Goal: Task Accomplishment & Management: Manage account settings

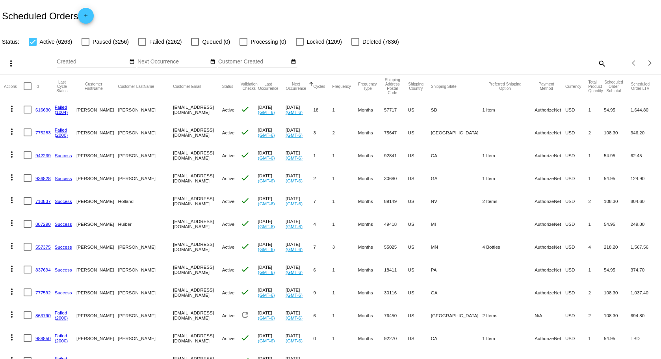
click at [11, 61] on mat-icon "more_vert" at bounding box center [10, 63] width 9 height 9
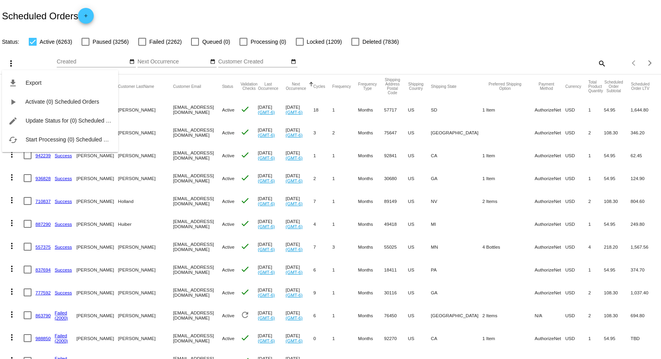
click at [456, 11] on div at bounding box center [330, 179] width 661 height 359
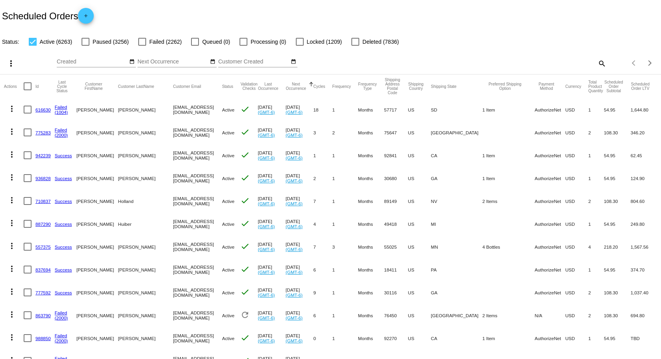
click at [27, 84] on div at bounding box center [28, 86] width 8 height 8
click at [27, 90] on input "checkbox" at bounding box center [27, 90] width 0 height 0
checkbox input "true"
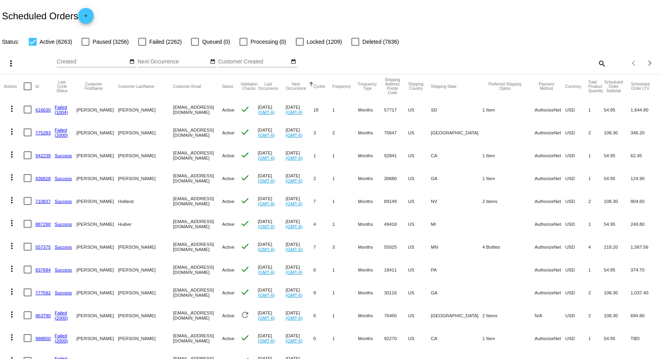
checkbox input "true"
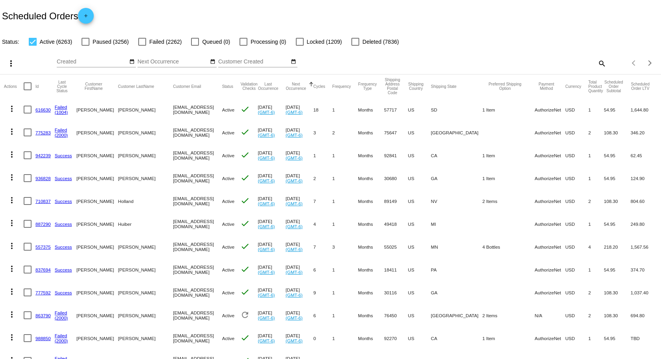
checkbox input "true"
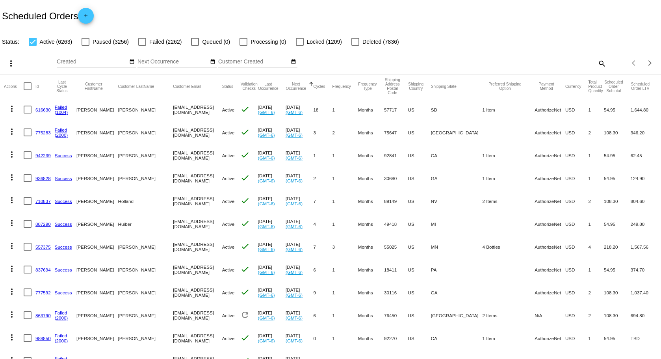
checkbox input "true"
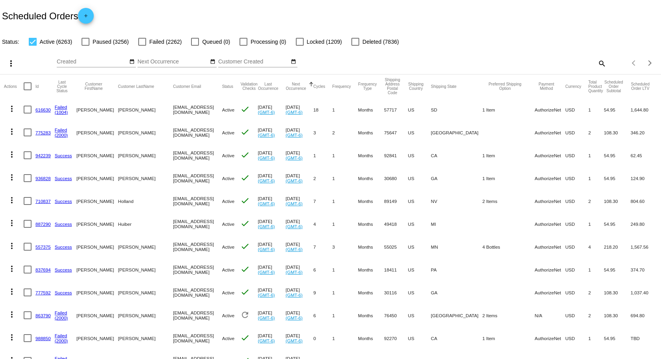
checkbox input "true"
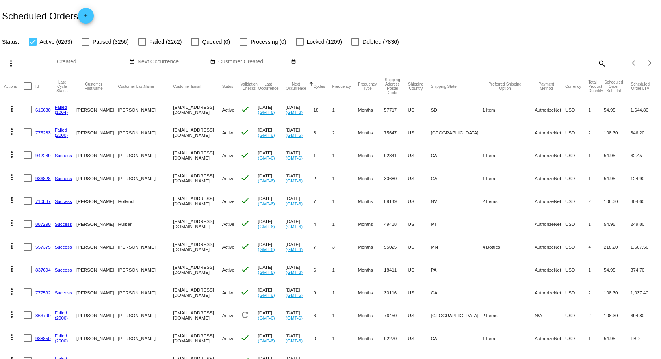
checkbox input "true"
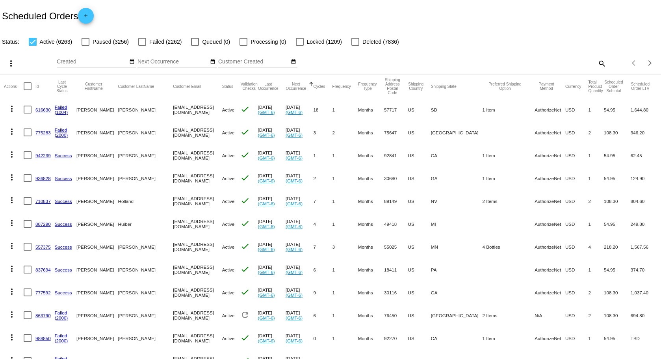
checkbox input "true"
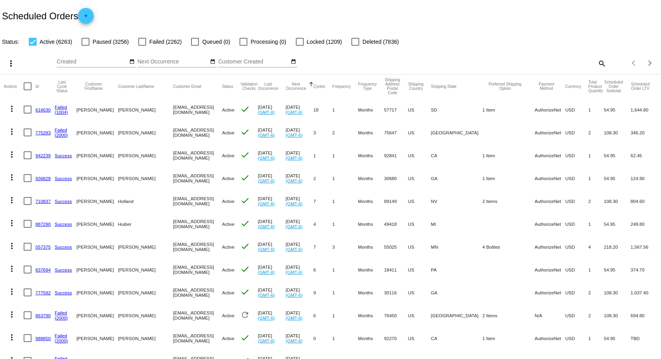
checkbox input "true"
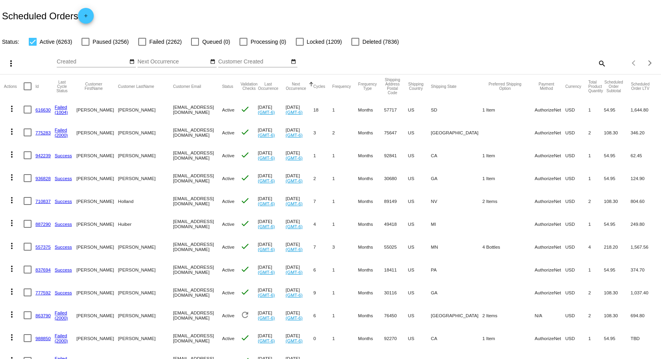
checkbox input "true"
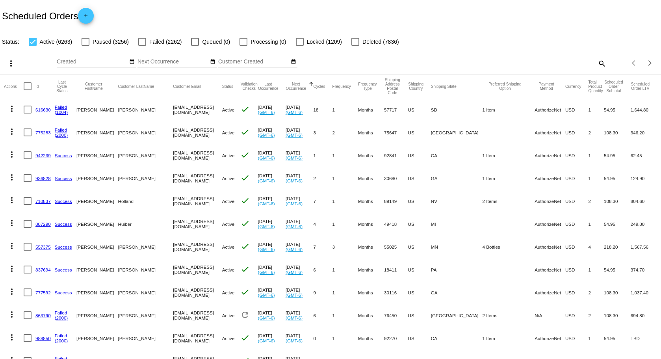
checkbox input "true"
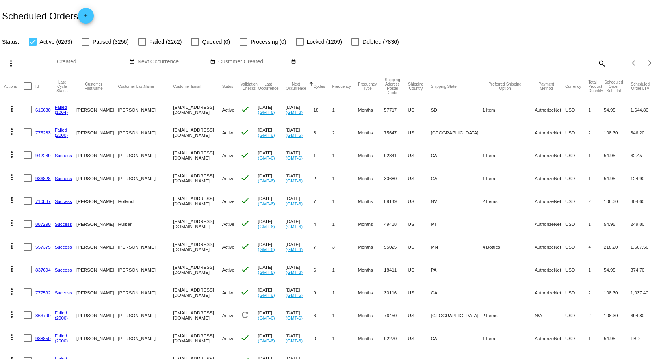
checkbox input "true"
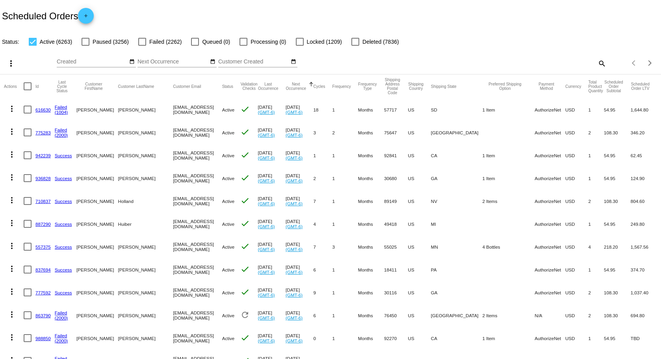
checkbox input "true"
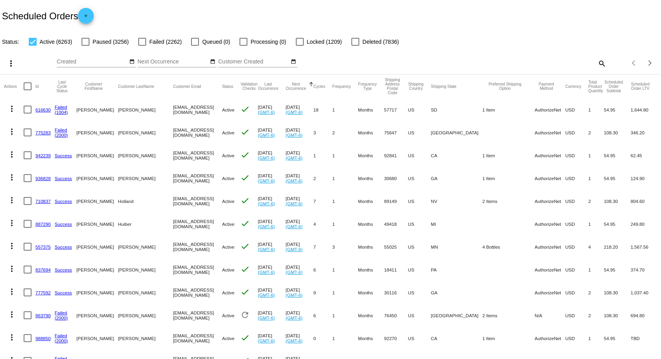
checkbox input "true"
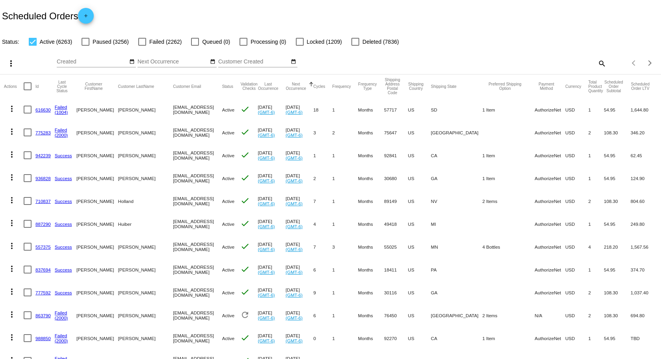
checkbox input "true"
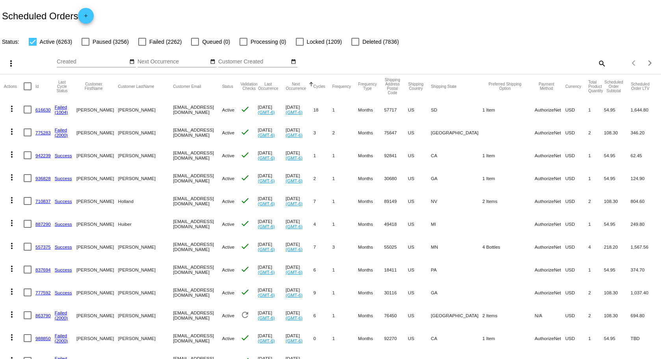
checkbox input "true"
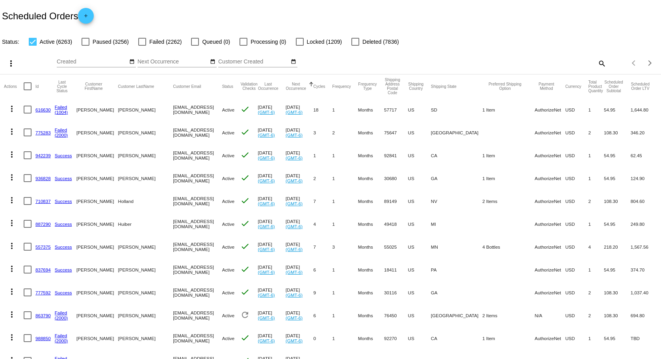
checkbox input "true"
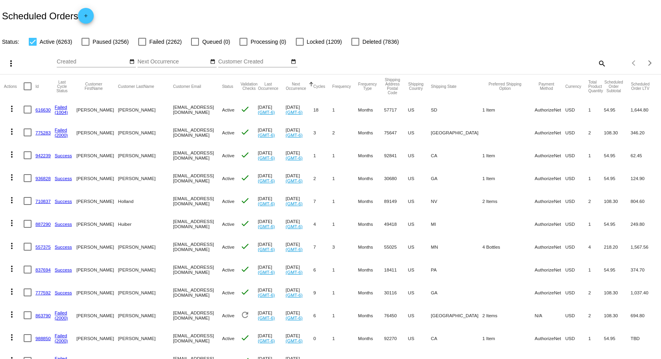
checkbox input "true"
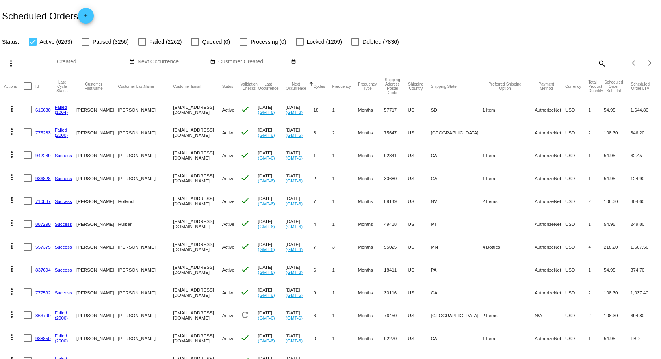
checkbox input "true"
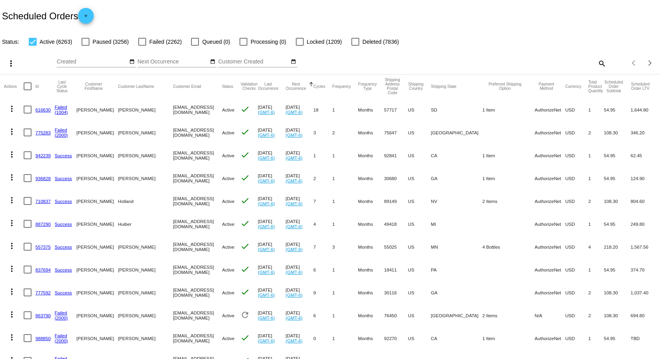
checkbox input "true"
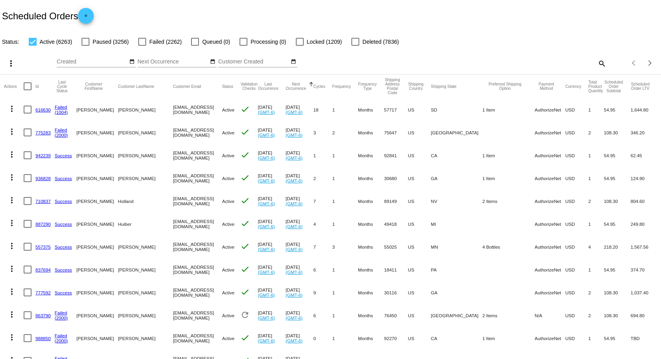
checkbox input "true"
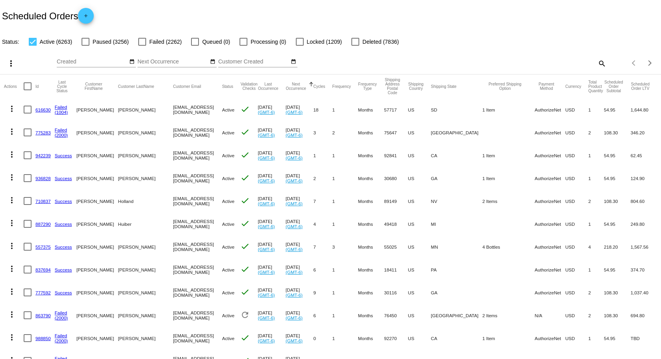
checkbox input "true"
click at [11, 61] on mat-icon "more_vert" at bounding box center [10, 63] width 9 height 9
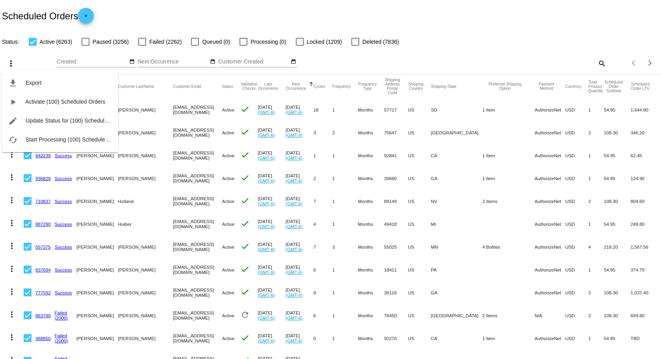
click at [576, 14] on div at bounding box center [330, 179] width 661 height 359
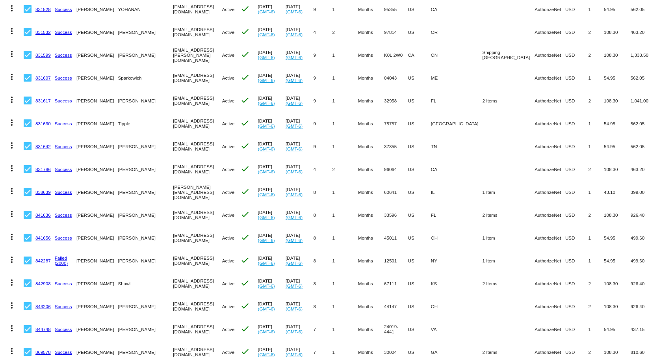
scroll to position [2052, 0]
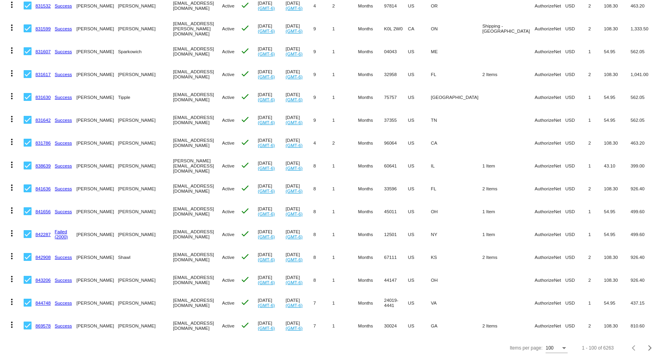
click at [562, 348] on div "Items per page:" at bounding box center [564, 348] width 4 height 2
click at [661, 13] on div at bounding box center [330, 179] width 661 height 359
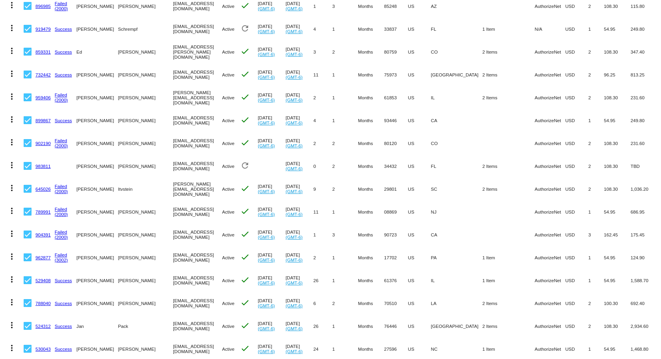
scroll to position [0, 0]
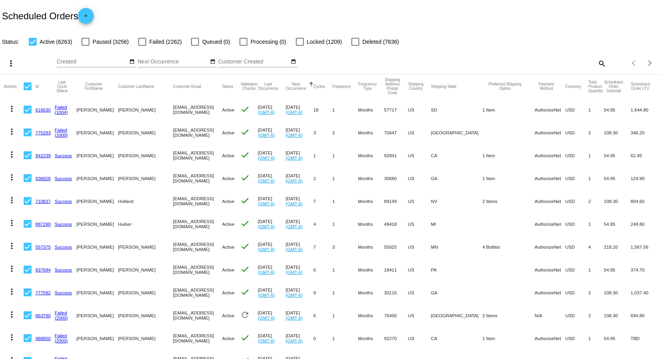
click at [218, 4] on div "Scheduled Orders add" at bounding box center [330, 16] width 661 height 32
click at [11, 63] on mat-icon "more_vert" at bounding box center [10, 63] width 9 height 9
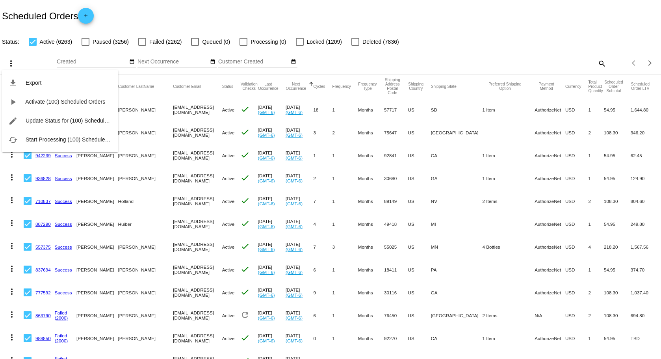
click at [55, 85] on button "file_download Export" at bounding box center [60, 82] width 116 height 19
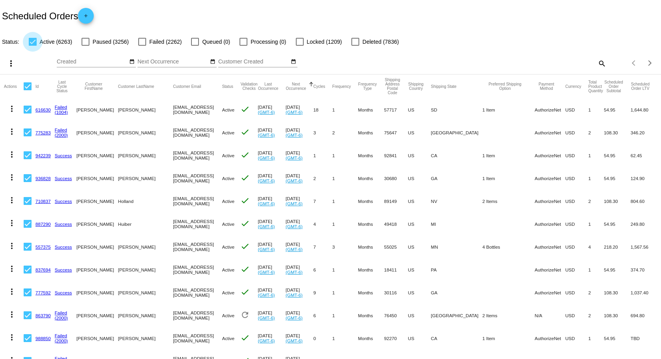
click at [33, 37] on label "Active (6263)" at bounding box center [50, 41] width 43 height 9
click at [33, 46] on input "Active (6263)" at bounding box center [32, 46] width 0 height 0
checkbox input "false"
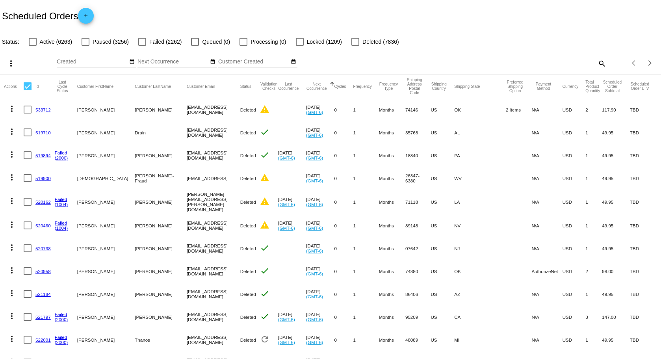
click at [86, 40] on div at bounding box center [86, 42] width 8 height 8
click at [85, 46] on input "Paused (3256)" at bounding box center [85, 46] width 0 height 0
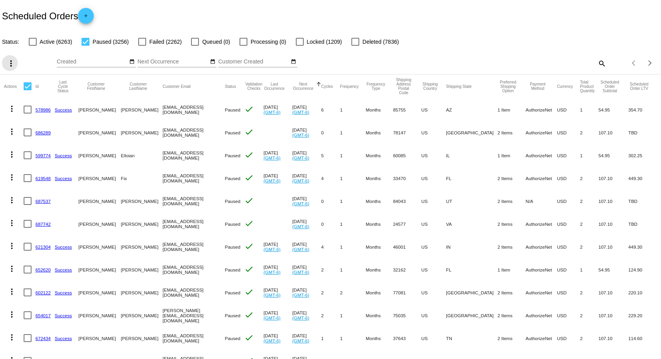
click at [9, 62] on mat-icon "more_vert" at bounding box center [10, 63] width 9 height 9
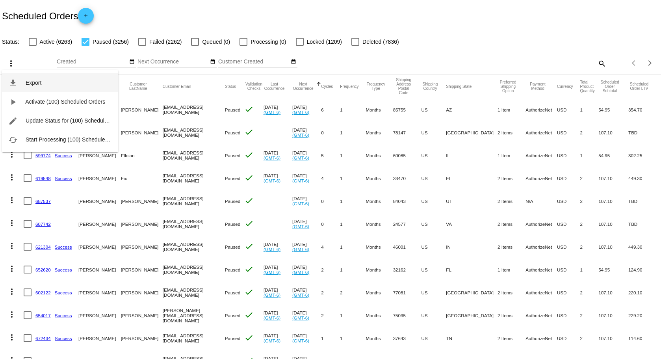
click at [20, 79] on button "file_download Export" at bounding box center [60, 82] width 116 height 19
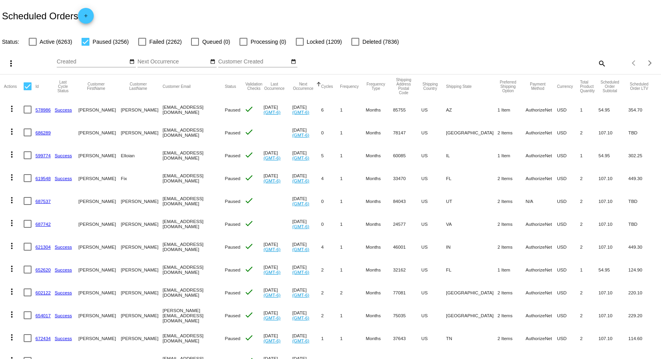
drag, startPoint x: 87, startPoint y: 41, endPoint x: 136, endPoint y: 20, distance: 52.9
click at [87, 41] on div at bounding box center [86, 42] width 8 height 8
click at [85, 46] on input "Paused (3256)" at bounding box center [85, 46] width 0 height 0
checkbox input "false"
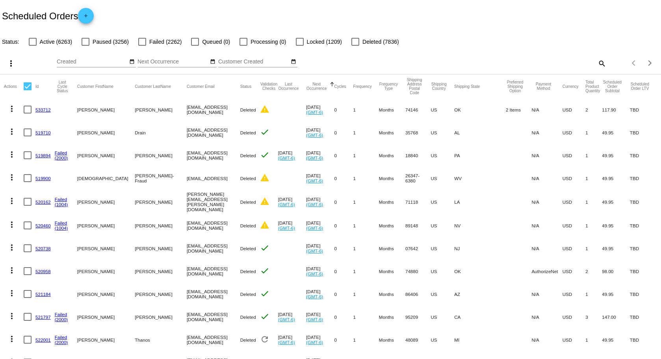
drag, startPoint x: 27, startPoint y: 88, endPoint x: 21, endPoint y: 80, distance: 9.9
click at [27, 88] on div at bounding box center [28, 86] width 8 height 8
click at [27, 90] on input "checkbox" at bounding box center [27, 90] width 0 height 0
checkbox input "true"
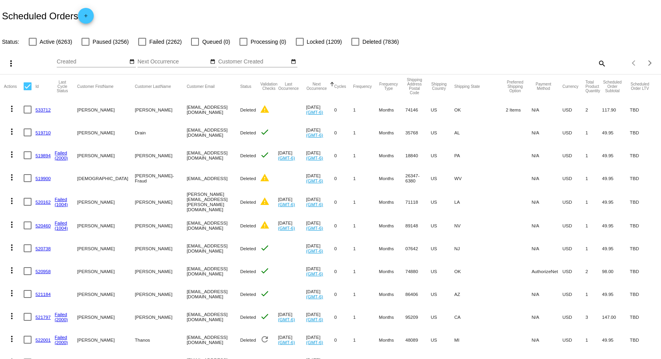
checkbox input "true"
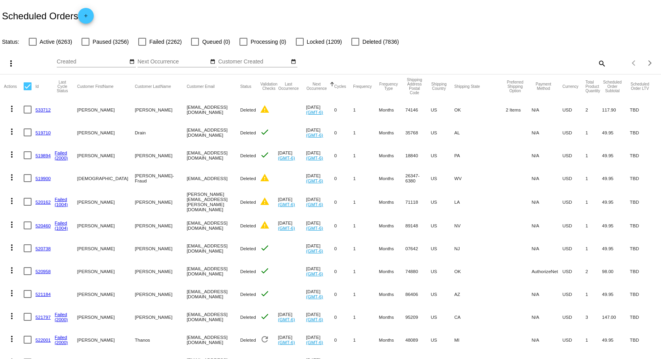
checkbox input "true"
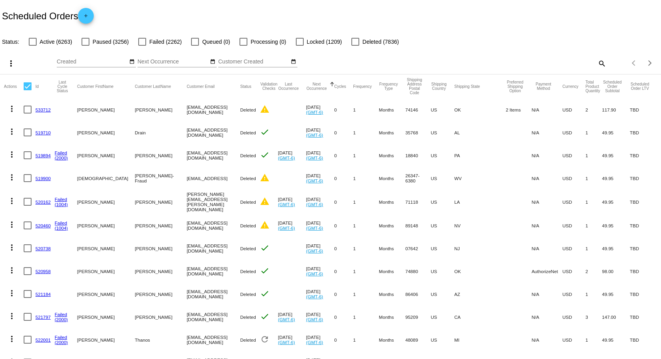
checkbox input "true"
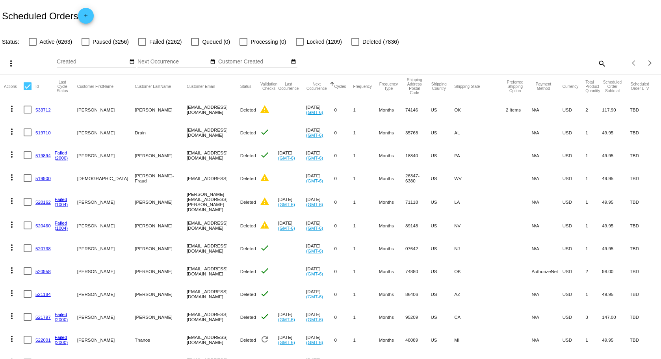
checkbox input "true"
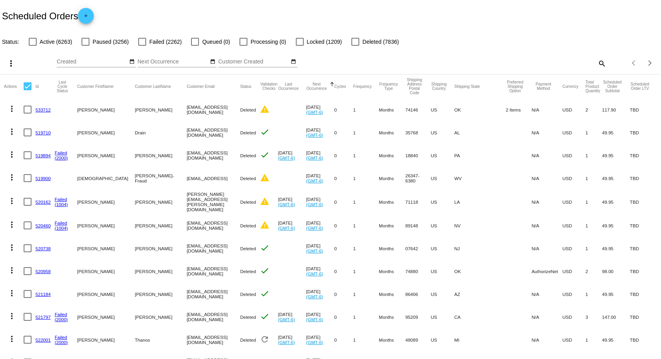
checkbox input "true"
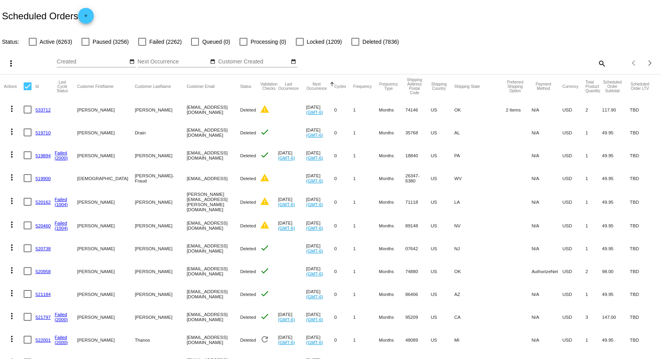
checkbox input "true"
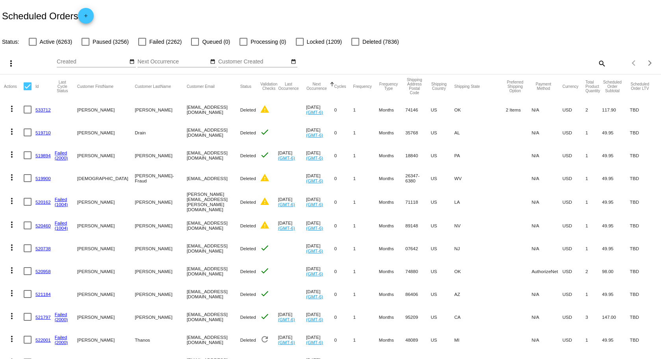
checkbox input "true"
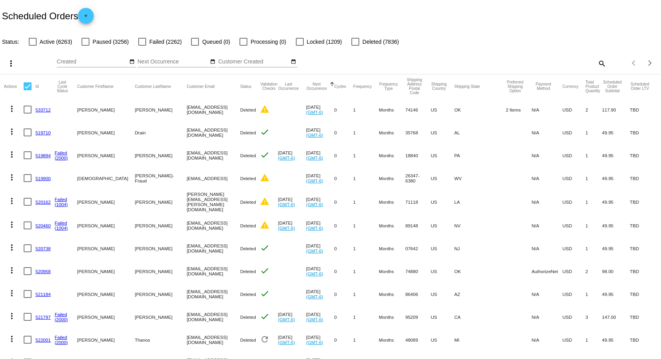
checkbox input "true"
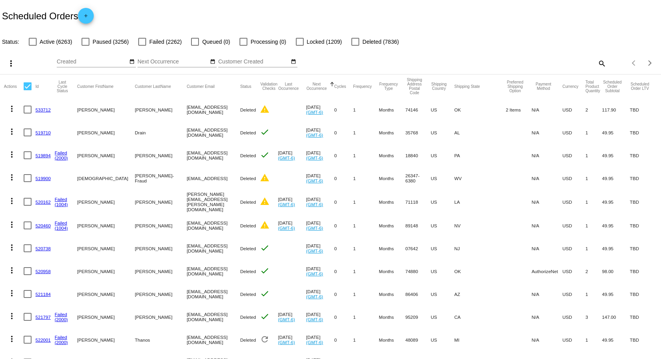
checkbox input "true"
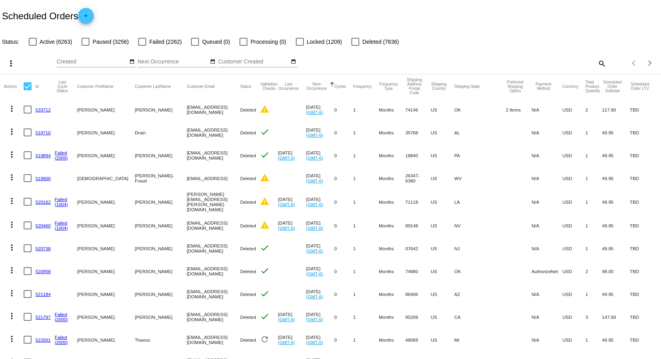
checkbox input "true"
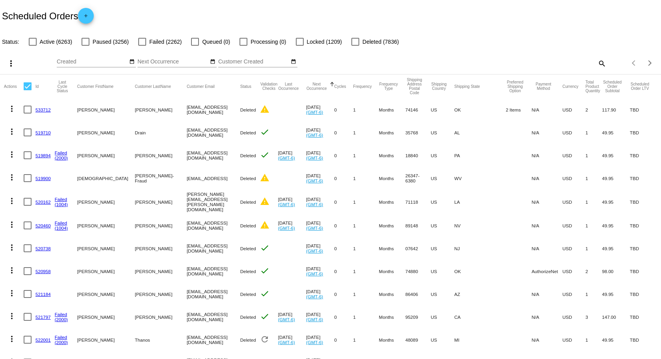
checkbox input "true"
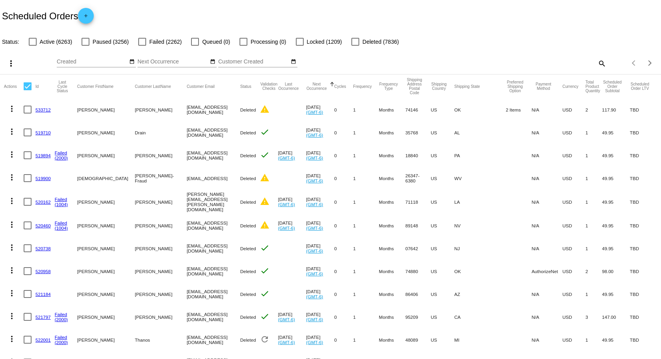
checkbox input "true"
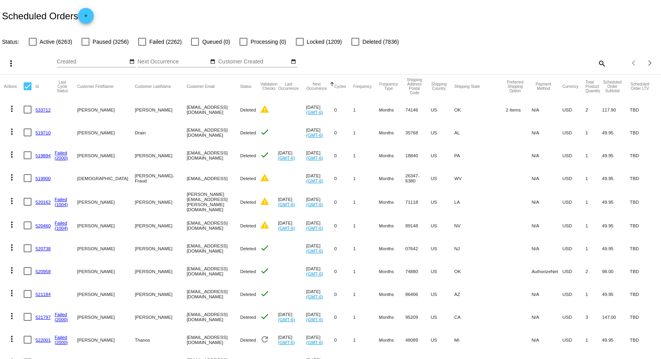
checkbox input "true"
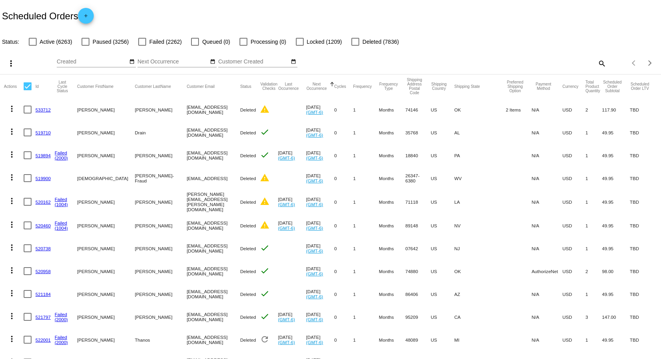
checkbox input "true"
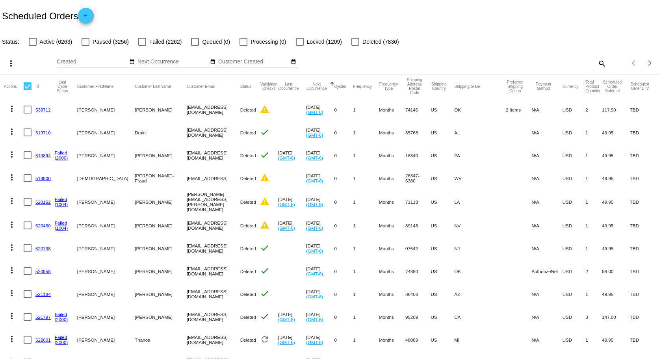
checkbox input "true"
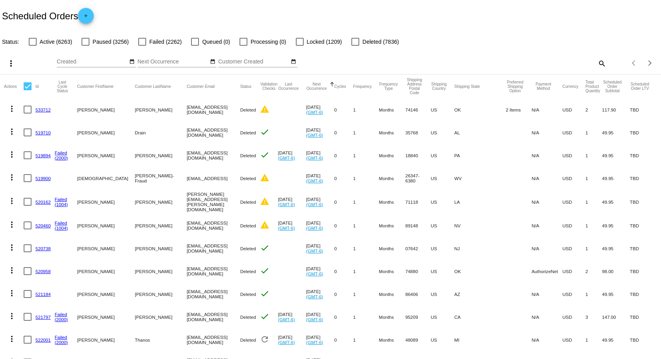
checkbox input "true"
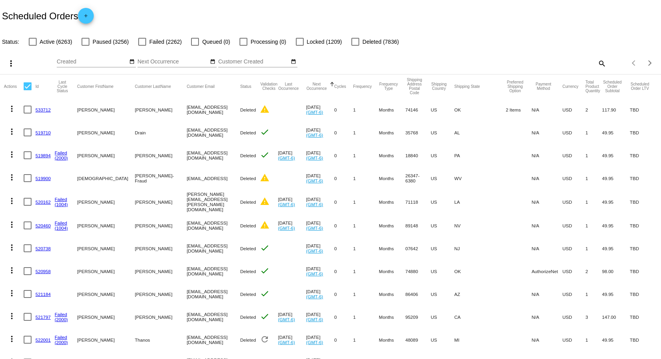
checkbox input "true"
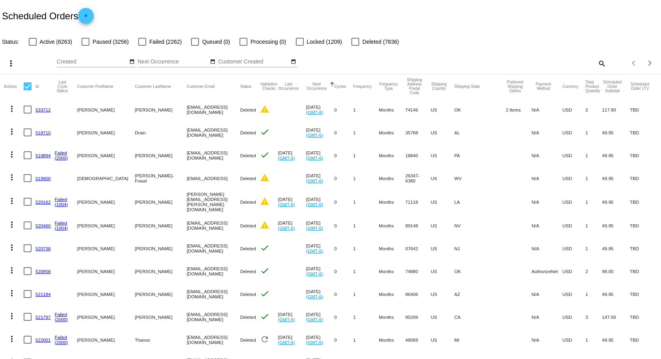
checkbox input "true"
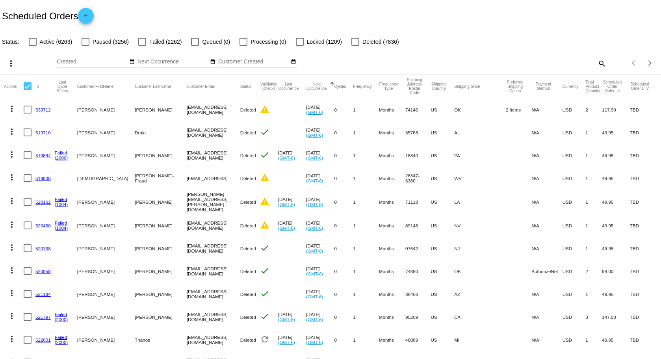
checkbox input "true"
